Goal: Find specific fact: Find specific fact

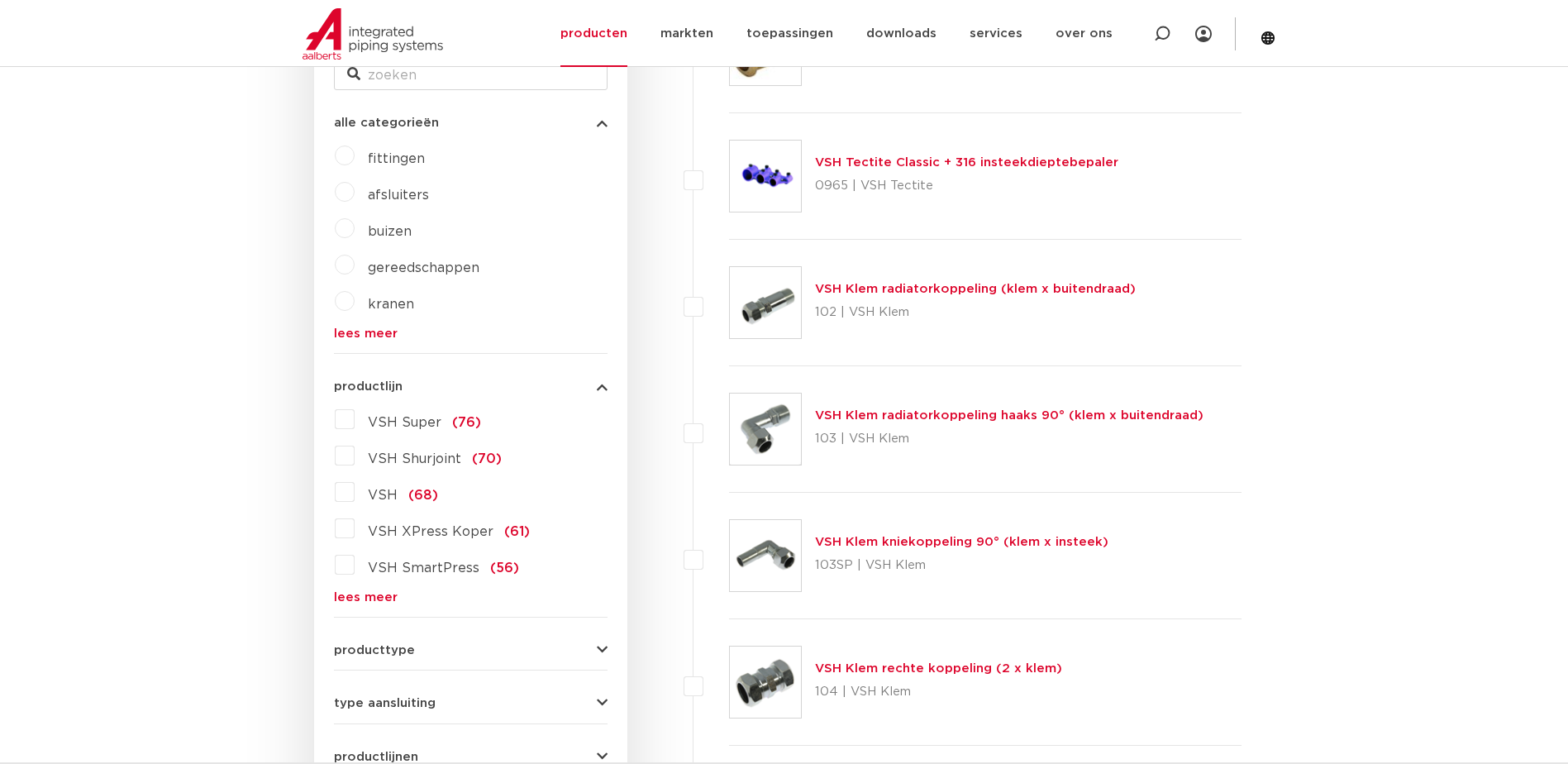
scroll to position [273, 0]
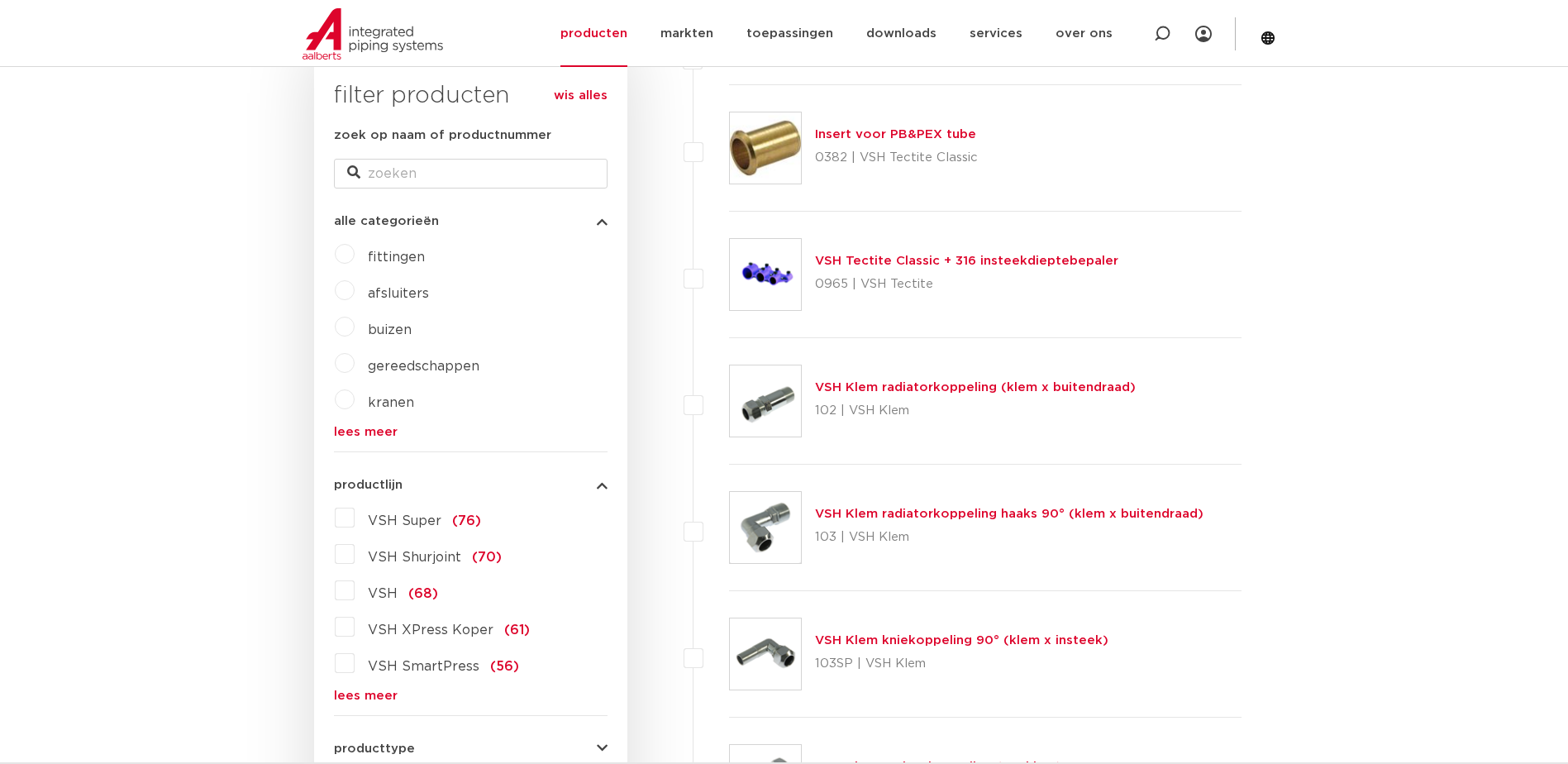
click at [354, 514] on label "VSH Super (76)" at bounding box center [417, 517] width 126 height 26
click at [0, 0] on input "VSH Super (76)" at bounding box center [0, 0] width 0 height 0
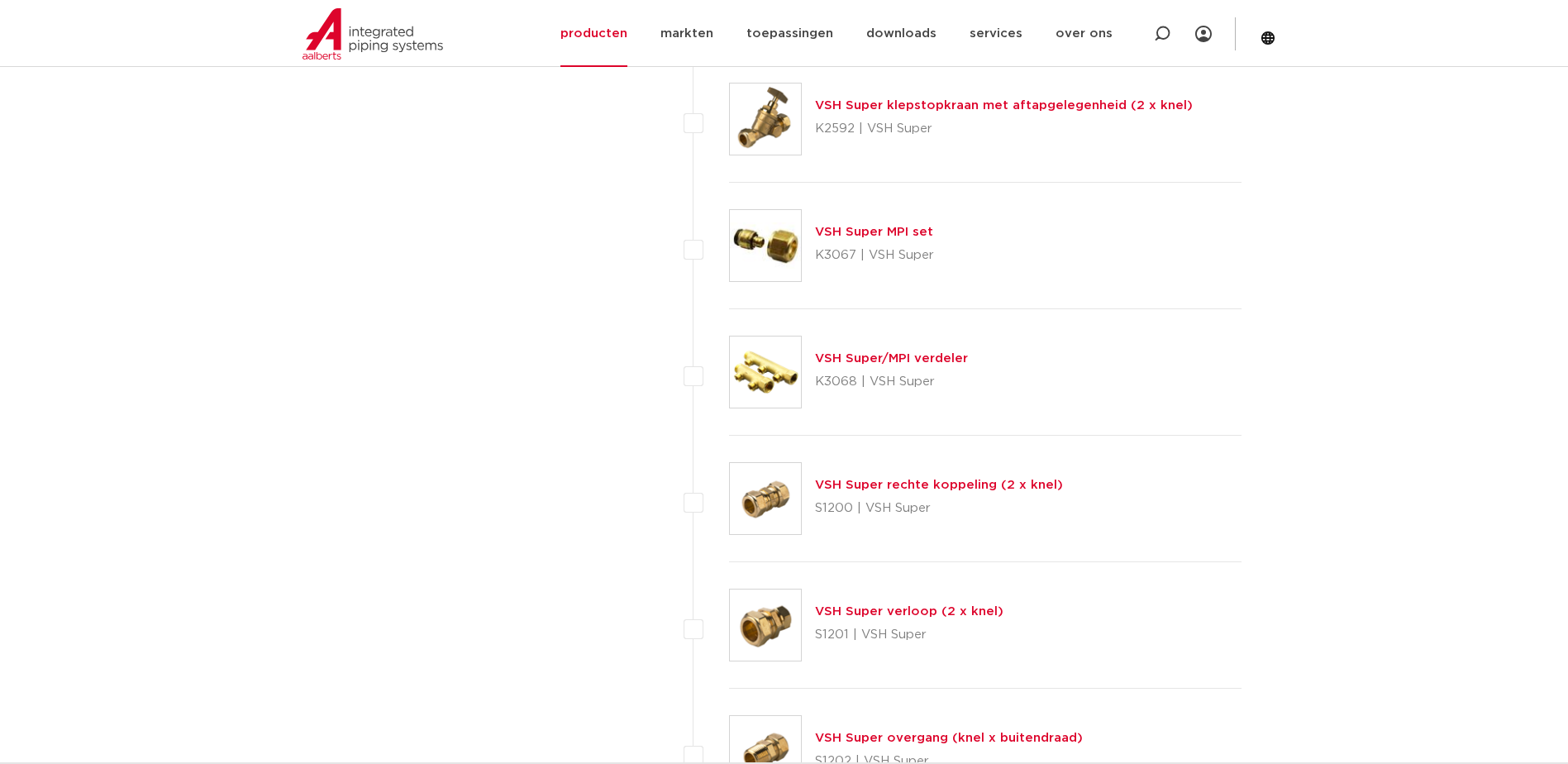
scroll to position [2091, 0]
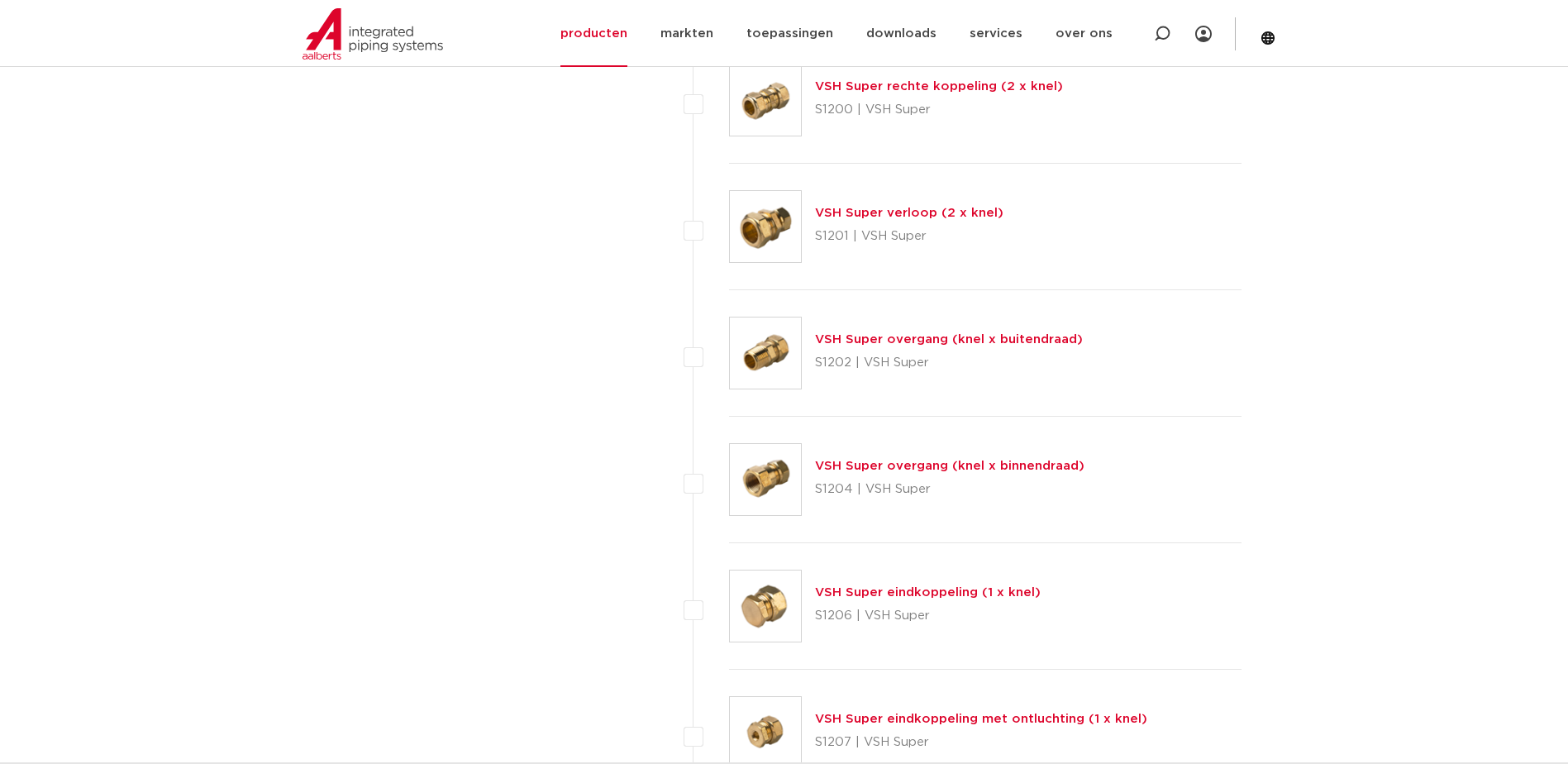
click at [847, 464] on link "VSH Super overgang (knel x binnendraad)" at bounding box center [950, 466] width 269 height 13
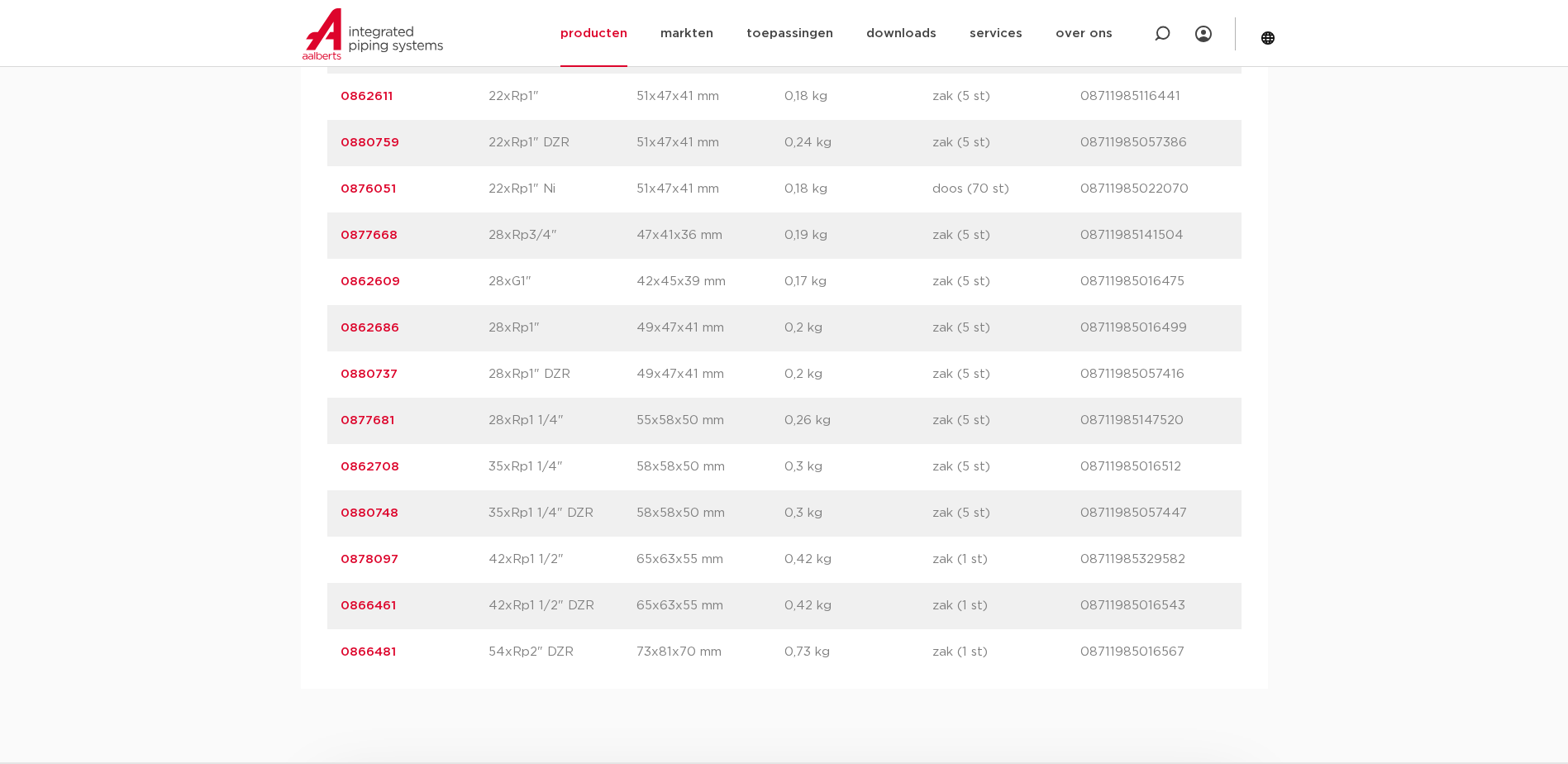
scroll to position [2892, 0]
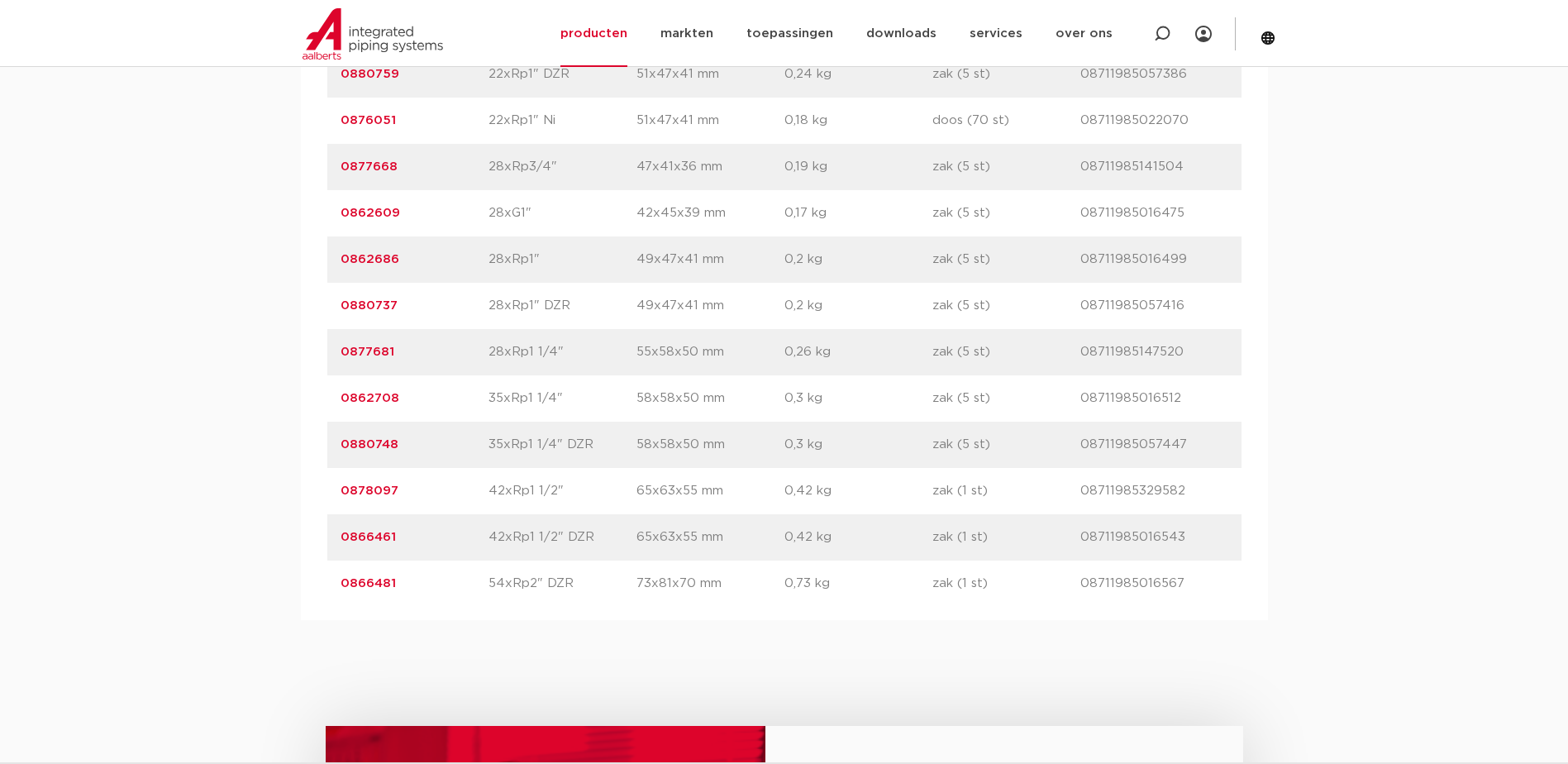
drag, startPoint x: 398, startPoint y: 351, endPoint x: 325, endPoint y: 353, distance: 73.0
drag, startPoint x: 325, startPoint y: 353, endPoint x: 351, endPoint y: 348, distance: 26.5
copy link "0877681"
drag, startPoint x: 401, startPoint y: 441, endPoint x: 339, endPoint y: 441, distance: 62.0
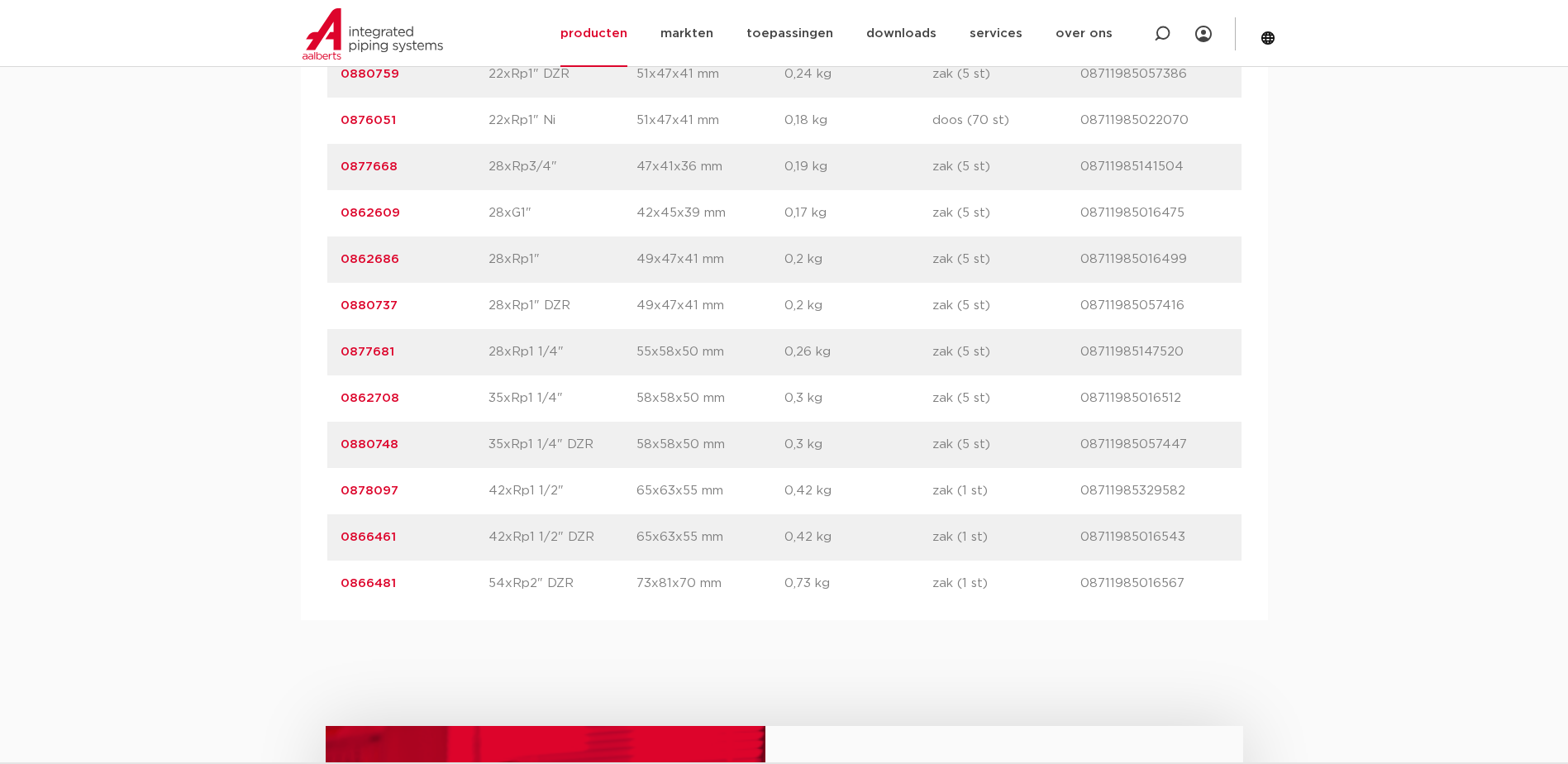
click at [339, 441] on div "artikelnummer 0880748 afmeting 35xRp1 1/4" DZR [GEOGRAPHIC_DATA] 58x58x50 mm ge…" at bounding box center [784, 445] width 914 height 46
drag, startPoint x: 339, startPoint y: 441, endPoint x: 333, endPoint y: 398, distance: 43.4
click at [333, 398] on div "artikelnummer 0862708 afmeting 35xRp1 1/4" [GEOGRAPHIC_DATA] 58x58x50 mm gewich…" at bounding box center [784, 399] width 914 height 46
drag, startPoint x: 333, startPoint y: 398, endPoint x: 355, endPoint y: 399, distance: 22.0
copy link "0862708"
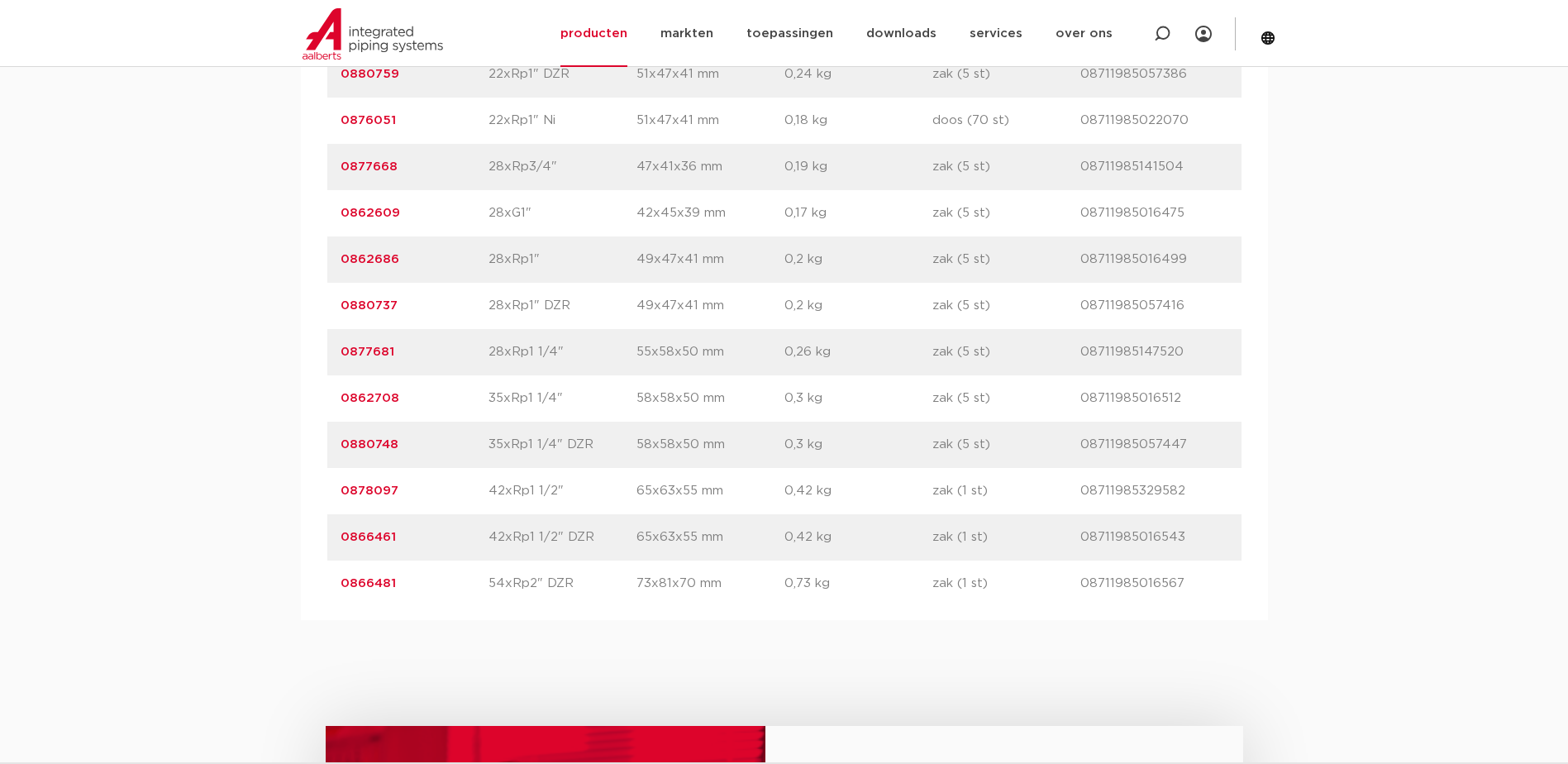
drag, startPoint x: 412, startPoint y: 451, endPoint x: 331, endPoint y: 454, distance: 81.1
click at [331, 454] on div "artikelnummer 0880748 afmeting 35xRp1 1/4" DZR [GEOGRAPHIC_DATA] 58x58x50 mm ge…" at bounding box center [784, 445] width 914 height 46
drag, startPoint x: 331, startPoint y: 454, endPoint x: 340, endPoint y: 445, distance: 12.7
copy link "0880748"
drag, startPoint x: 413, startPoint y: 398, endPoint x: 336, endPoint y: 403, distance: 77.2
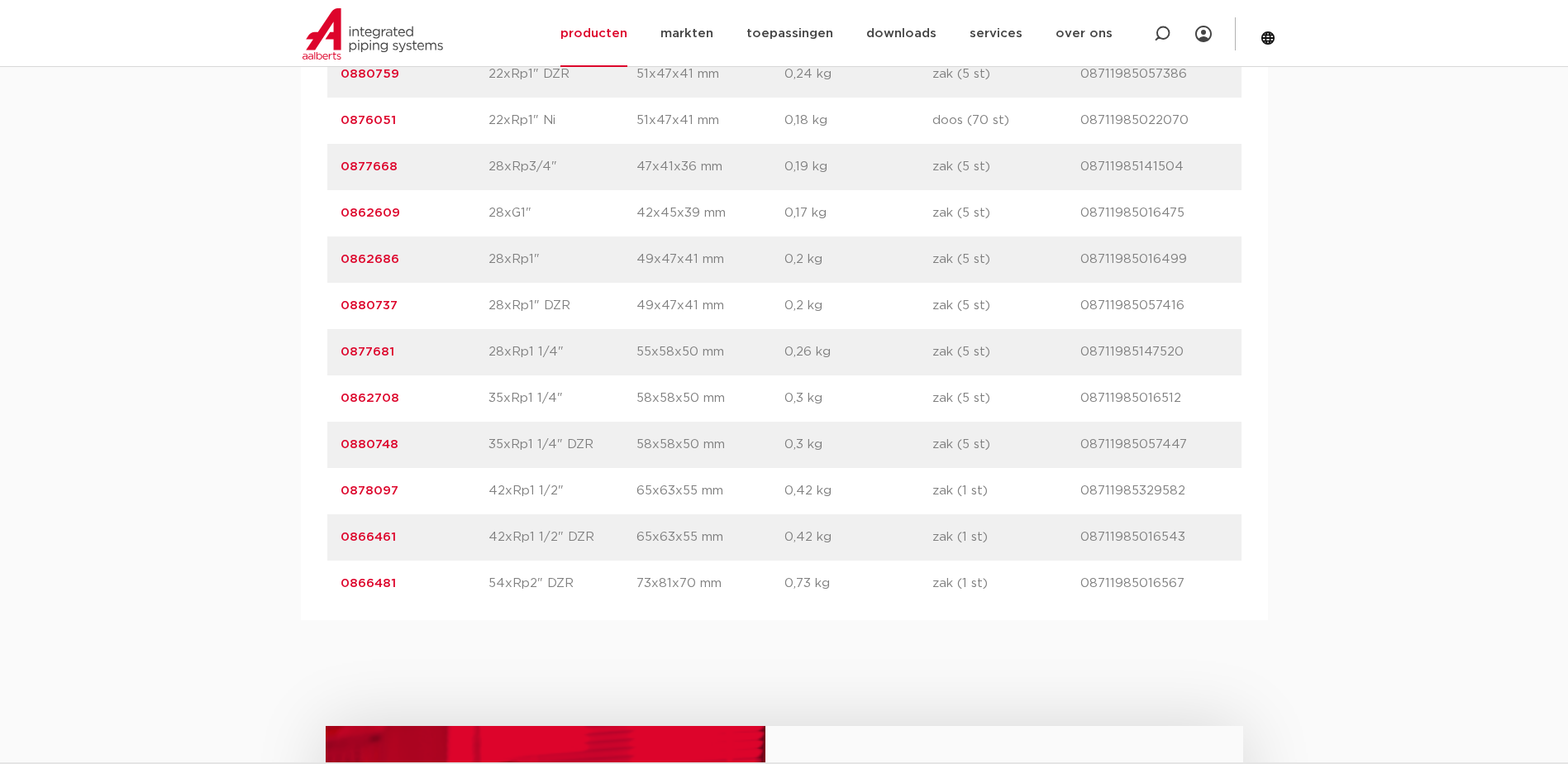
click at [336, 403] on div "artikelnummer 0862708 afmeting 35xRp1 1/4" [GEOGRAPHIC_DATA] 58x58x50 mm gewich…" at bounding box center [784, 399] width 914 height 46
drag, startPoint x: 336, startPoint y: 403, endPoint x: 348, endPoint y: 396, distance: 13.9
copy link "0862708"
